Goal: Find specific page/section: Find specific page/section

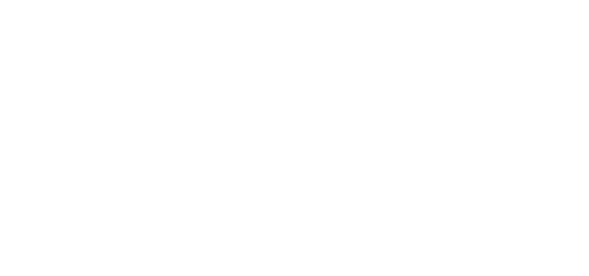
select select
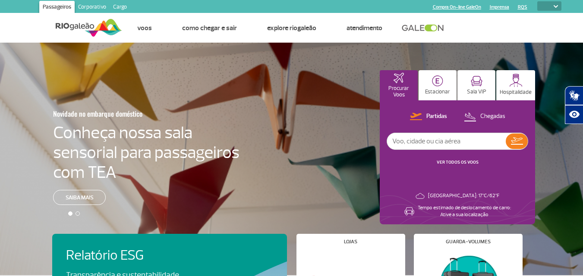
click at [115, 8] on link "Cargo" at bounding box center [120, 8] width 21 height 14
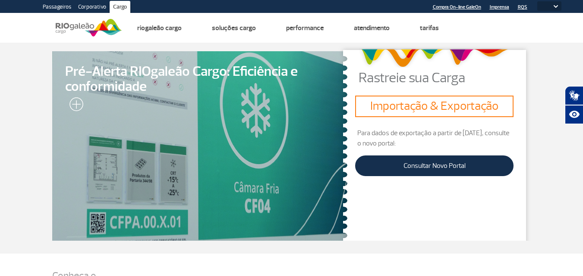
click at [88, 8] on link "Corporativo" at bounding box center [92, 8] width 35 height 14
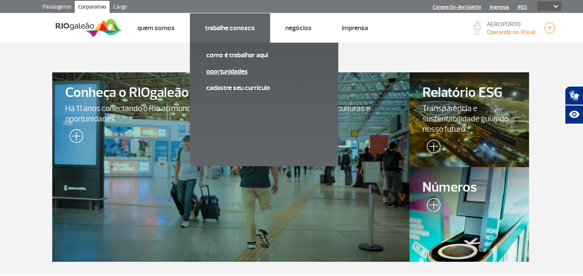
click at [222, 69] on link "Oportunidades" at bounding box center [264, 71] width 116 height 9
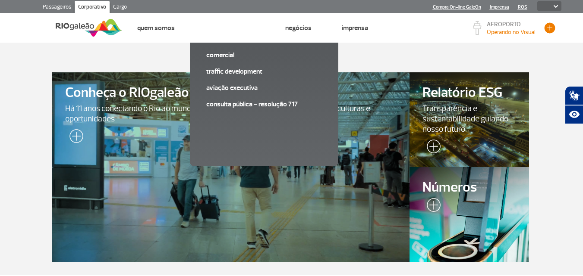
click at [550, 24] on button "button" at bounding box center [549, 28] width 13 height 13
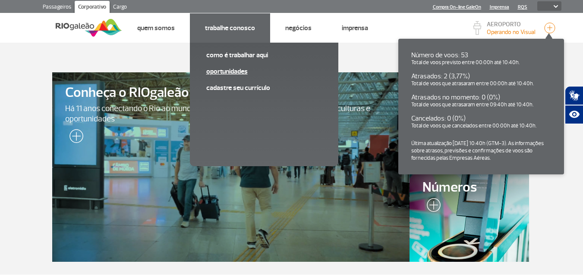
click at [246, 69] on link "Oportunidades" at bounding box center [264, 71] width 116 height 9
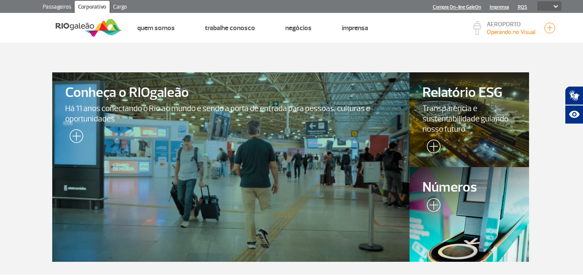
select select
